Goal: Task Accomplishment & Management: Manage account settings

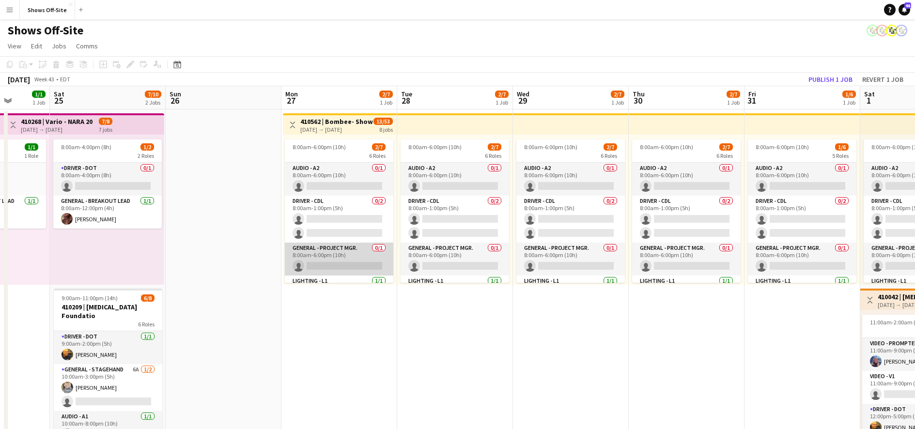
click at [347, 247] on app-card-role "General - Project Mgr. 0/1 8:00am-6:00pm (10h) single-neutral-actions" at bounding box center [339, 259] width 108 height 33
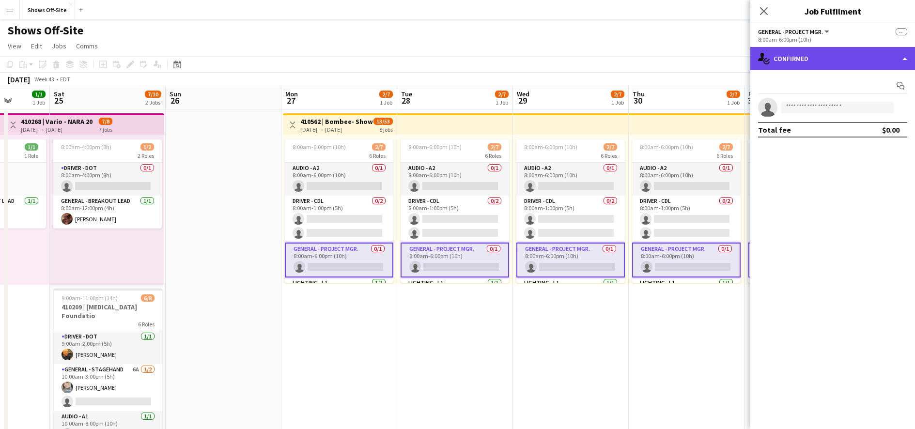
click at [872, 61] on div "single-neutral-actions-check-2 Confirmed" at bounding box center [832, 58] width 165 height 23
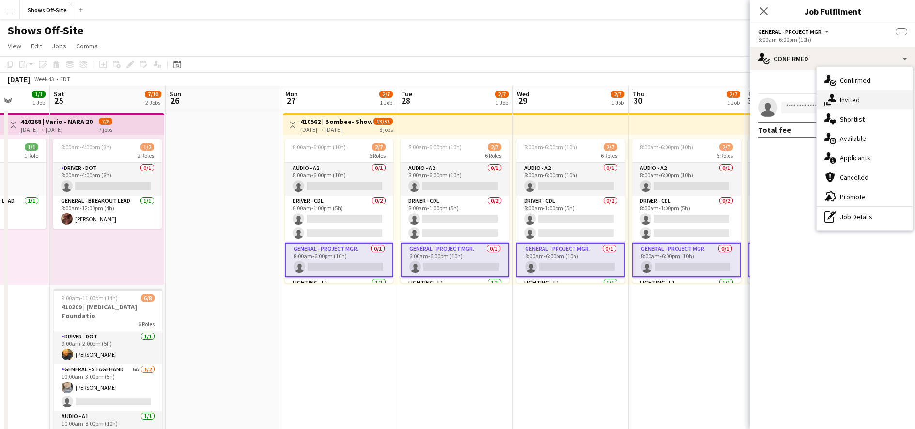
click at [864, 97] on div "single-neutral-actions-share-1 Invited" at bounding box center [864, 99] width 96 height 19
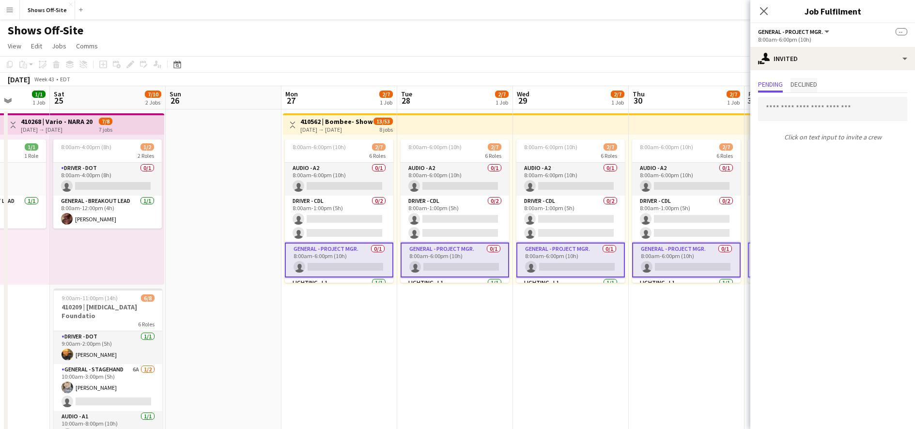
click at [810, 78] on span "Declined" at bounding box center [803, 85] width 27 height 15
click at [772, 84] on span "Pending" at bounding box center [770, 84] width 25 height 7
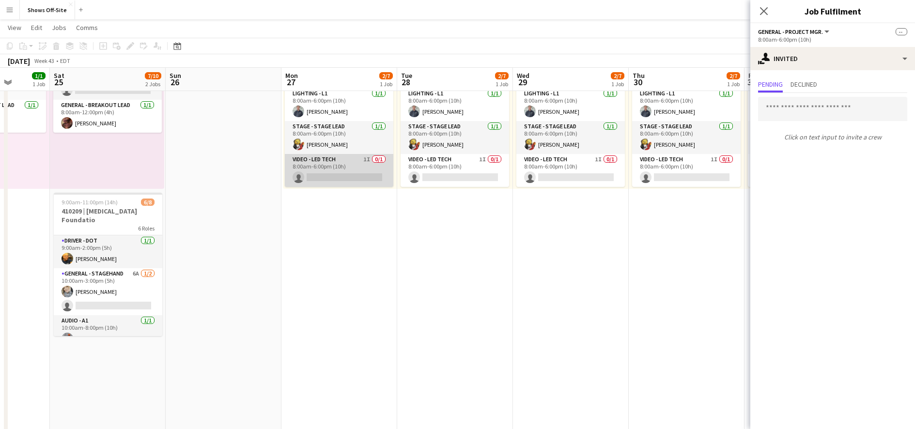
click at [353, 168] on app-card-role "Video - LED Tech 1I 0/1 8:00am-6:00pm (10h) single-neutral-actions" at bounding box center [339, 170] width 108 height 33
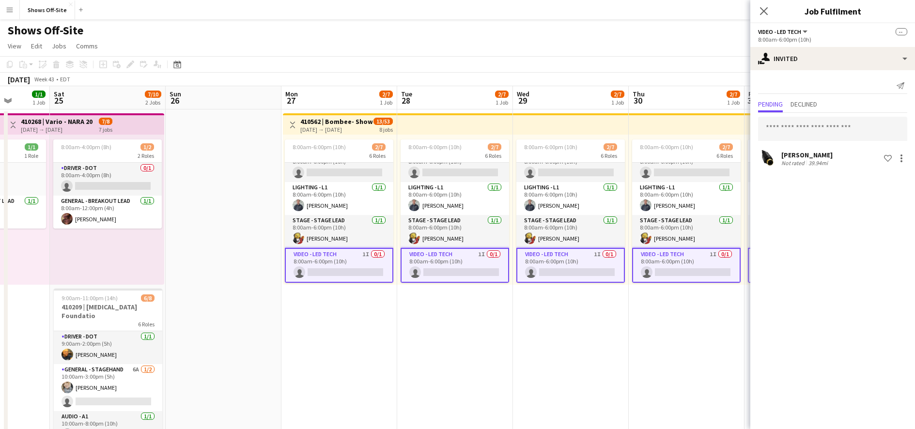
click at [805, 157] on div "[PERSON_NAME]" at bounding box center [806, 155] width 51 height 9
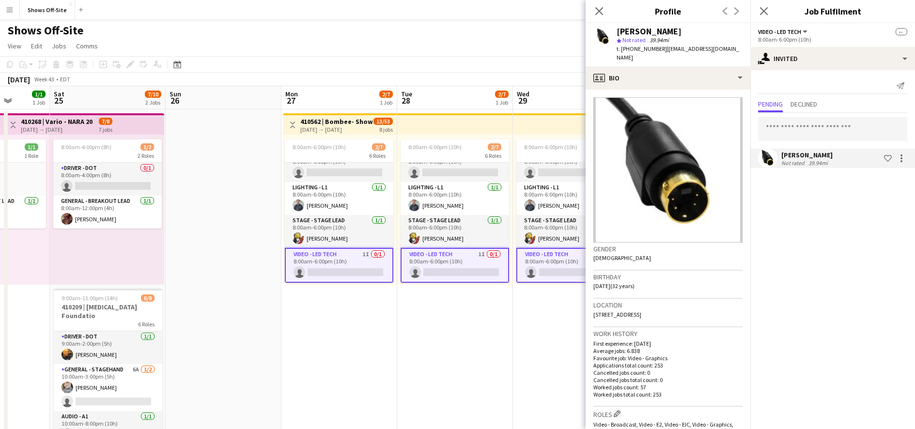
click at [860, 256] on mat-expansion-panel "user-plus Invited Send notification Pending Declined [PERSON_NAME] Not rated 39…" at bounding box center [832, 249] width 165 height 359
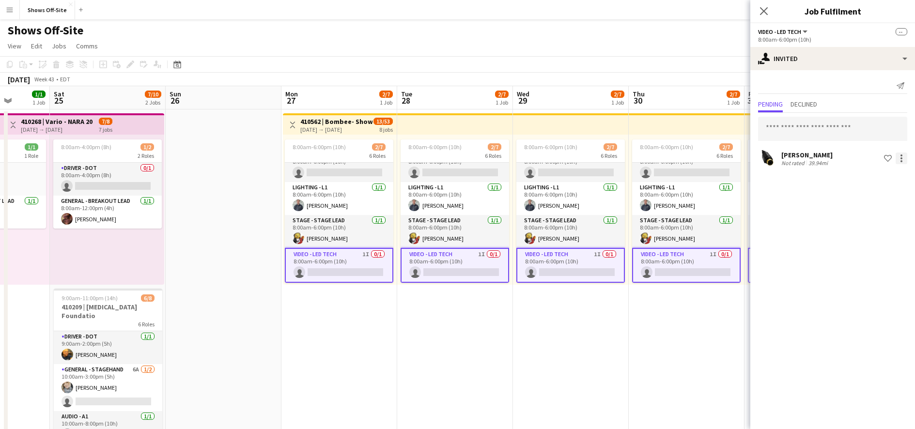
click at [901, 156] on div at bounding box center [901, 159] width 12 height 12
click at [800, 213] on div at bounding box center [457, 214] width 915 height 429
click at [760, 11] on icon "Close pop-in" at bounding box center [763, 10] width 9 height 9
